Goal: Task Accomplishment & Management: Use online tool/utility

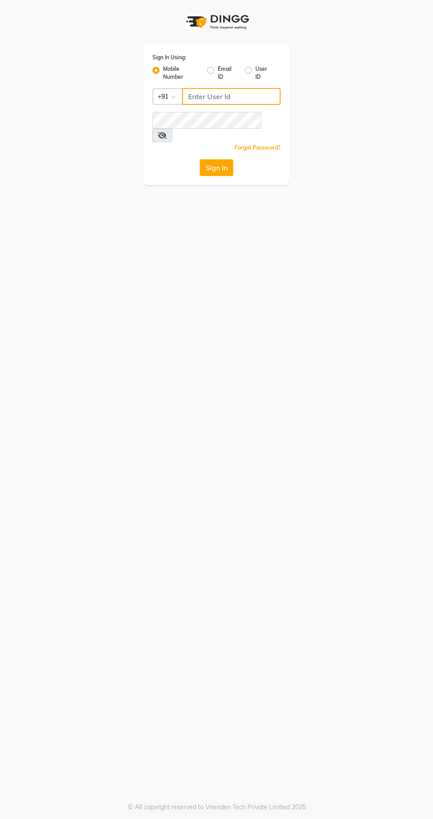
click at [224, 97] on input "Username" at bounding box center [231, 96] width 99 height 17
type input "7032417371"
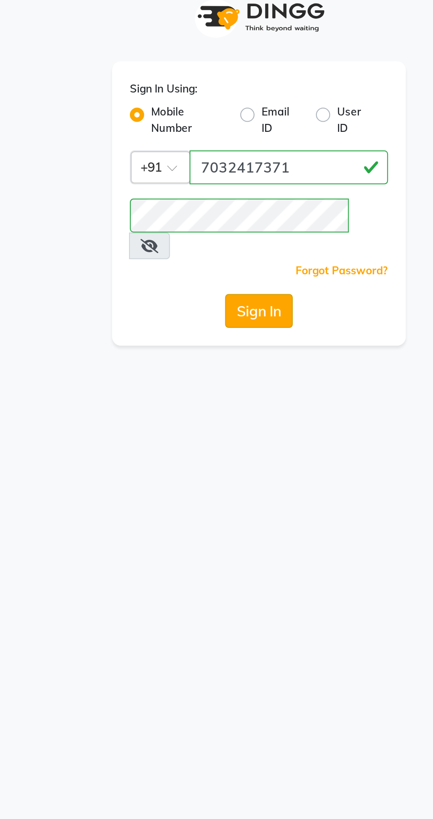
click at [227, 160] on button "Sign In" at bounding box center [217, 167] width 34 height 17
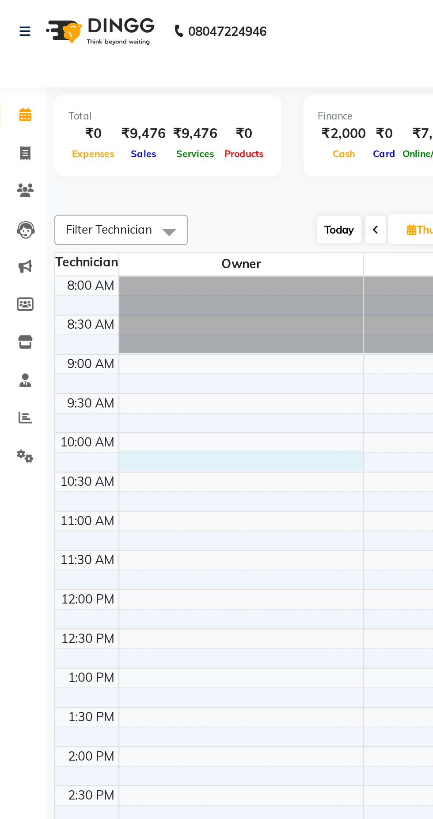
select select "80333"
select select "615"
select select "tentative"
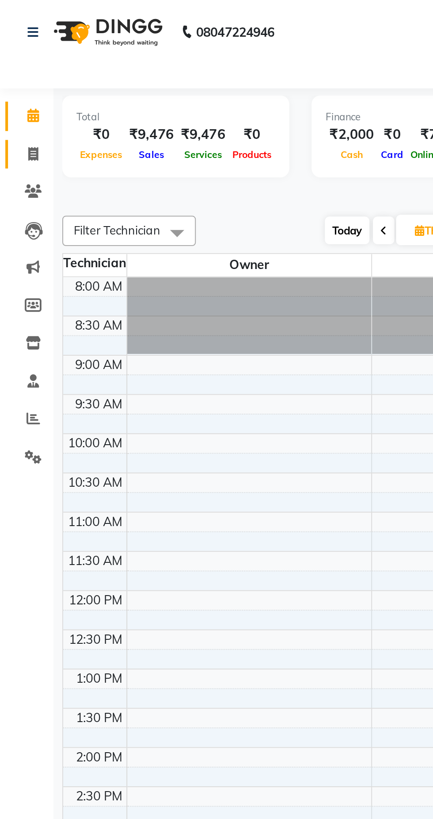
click at [17, 77] on icon at bounding box center [16, 76] width 5 height 7
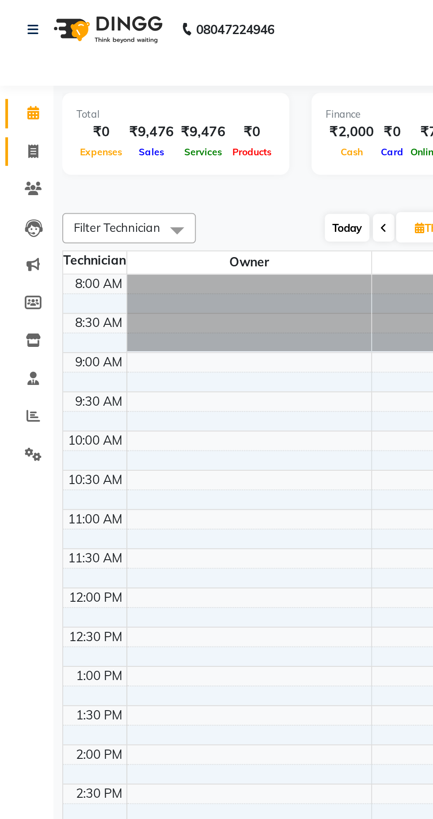
select select "7711"
select select "service"
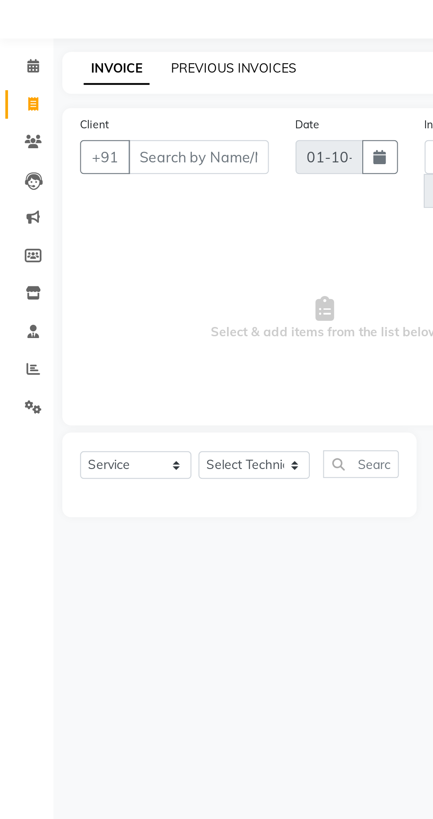
click at [124, 61] on link "PREVIOUS INVOICES" at bounding box center [116, 58] width 62 height 8
